Goal: Use online tool/utility: Utilize a website feature to perform a specific function

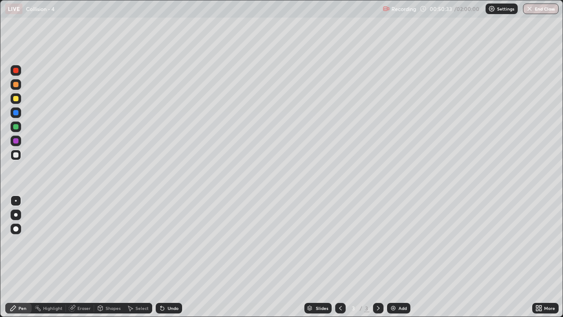
scroll to position [317, 563]
click at [84, 309] on div "Eraser" at bounding box center [83, 308] width 13 height 4
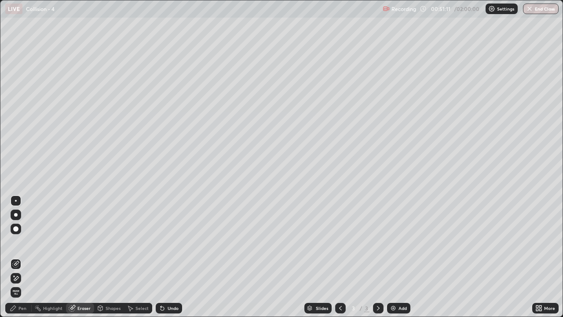
click at [22, 309] on div "Pen" at bounding box center [22, 308] width 8 height 4
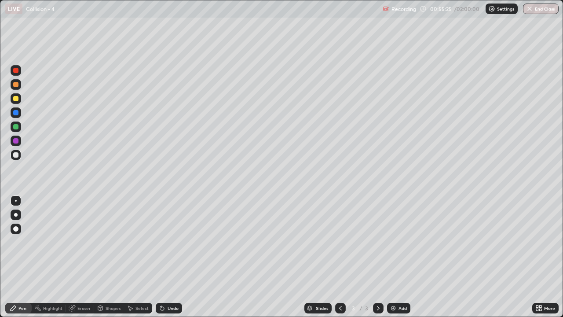
click at [400, 308] on div "Add" at bounding box center [402, 308] width 8 height 4
click at [339, 308] on icon at bounding box center [340, 307] width 7 height 7
click at [377, 308] on icon at bounding box center [378, 307] width 7 height 7
click at [341, 311] on icon at bounding box center [340, 307] width 7 height 7
click at [377, 308] on icon at bounding box center [378, 307] width 7 height 7
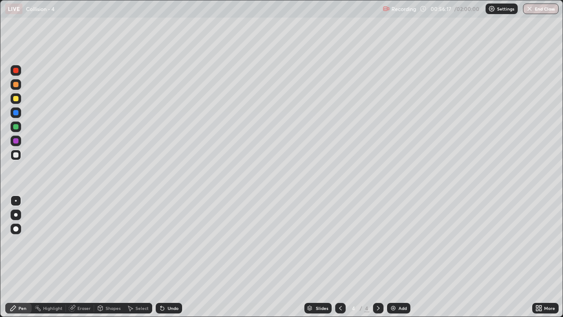
click at [230, 309] on div "Slides 4 / 4 Add" at bounding box center [357, 308] width 350 height 18
click at [340, 309] on icon at bounding box center [340, 307] width 7 height 7
click at [378, 312] on div at bounding box center [378, 308] width 11 height 11
click at [400, 308] on div "Add" at bounding box center [402, 308] width 8 height 4
click at [25, 312] on div "Pen" at bounding box center [18, 308] width 26 height 11
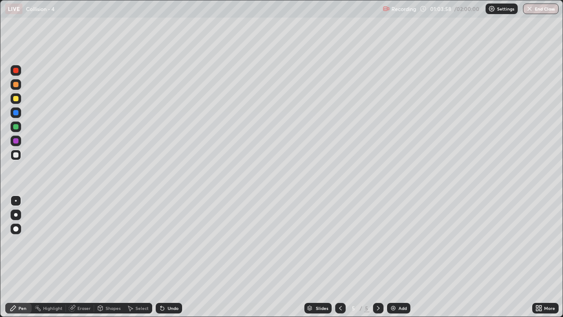
click at [339, 309] on icon at bounding box center [340, 308] width 3 height 4
click at [377, 308] on icon at bounding box center [378, 307] width 7 height 7
click at [394, 310] on img at bounding box center [393, 307] width 7 height 7
click at [76, 307] on div "Eraser" at bounding box center [80, 308] width 28 height 11
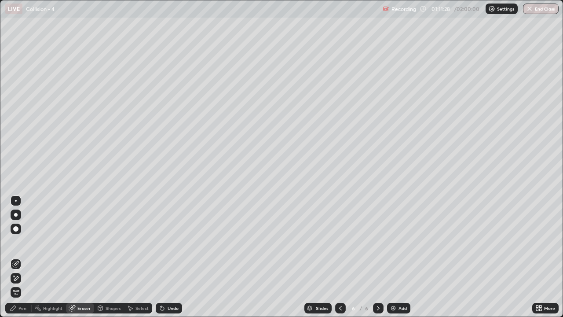
click at [16, 312] on div "Pen" at bounding box center [18, 308] width 26 height 11
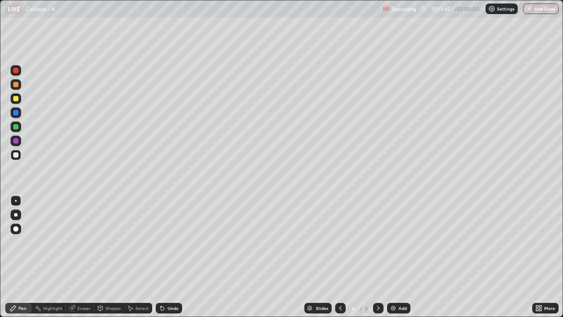
click at [81, 311] on div "Eraser" at bounding box center [80, 308] width 28 height 11
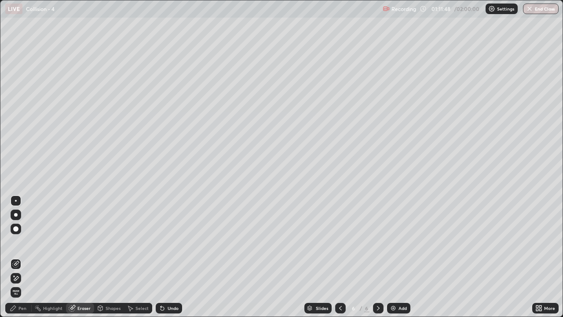
click at [20, 307] on div "Pen" at bounding box center [22, 308] width 8 height 4
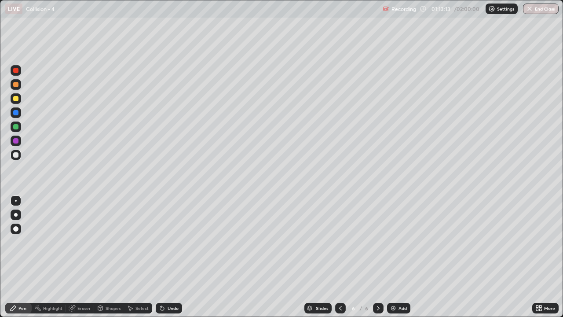
click at [82, 308] on div "Eraser" at bounding box center [83, 308] width 13 height 4
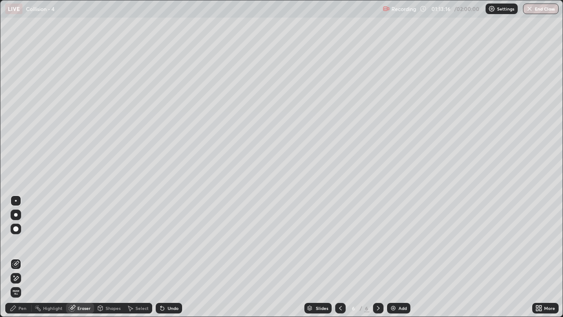
click at [13, 306] on icon at bounding box center [13, 307] width 5 height 5
